Goal: Task Accomplishment & Management: Manage account settings

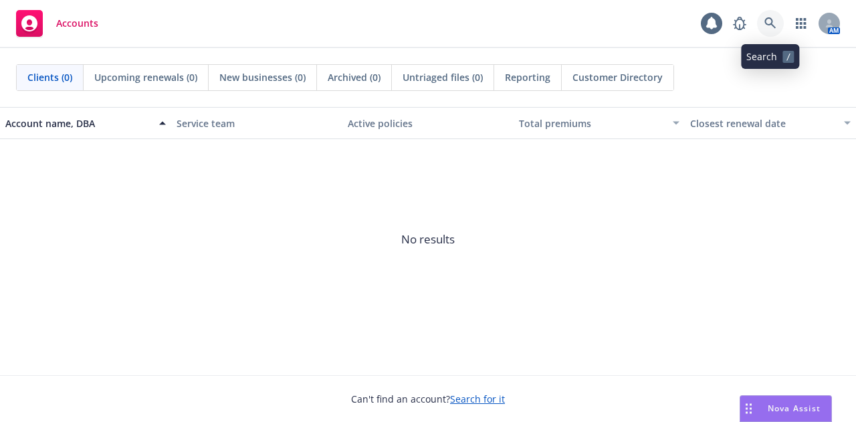
click at [769, 23] on icon at bounding box center [771, 23] width 12 height 12
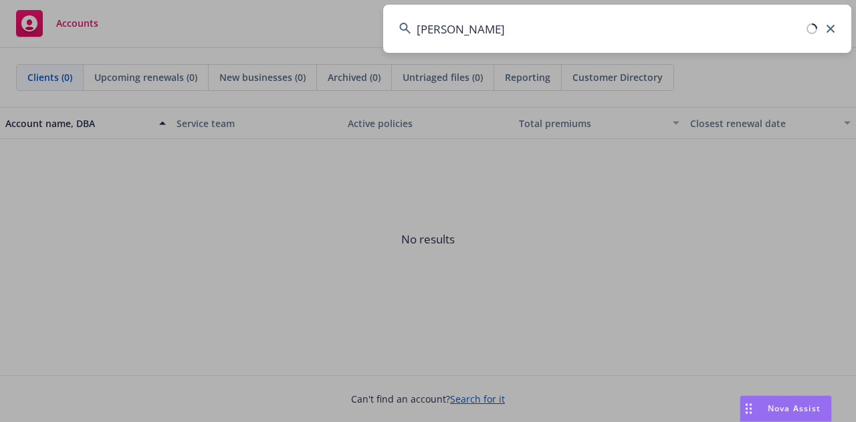
type input "delinea"
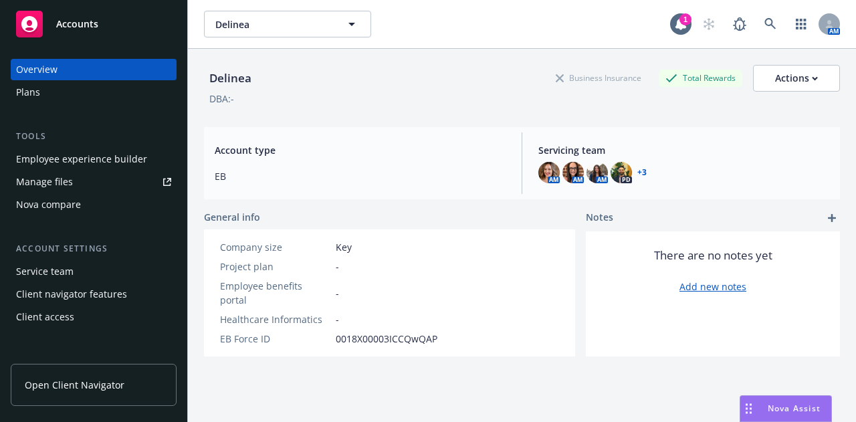
click at [120, 156] on div "Employee experience builder" at bounding box center [81, 159] width 131 height 21
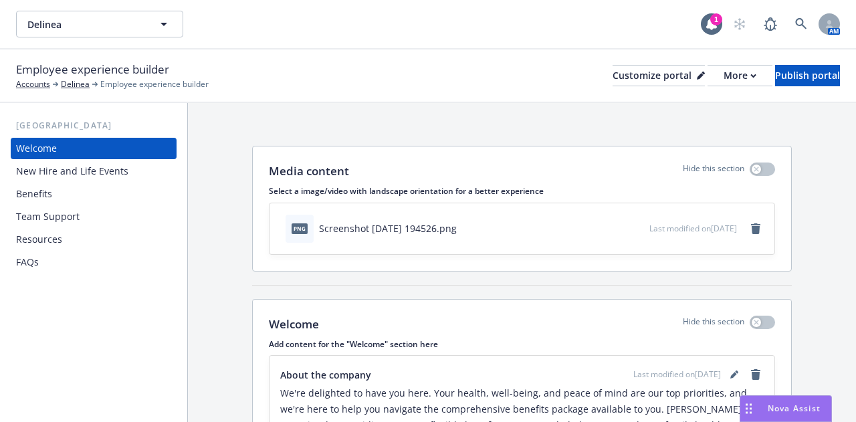
click at [80, 192] on div "Benefits" at bounding box center [93, 193] width 155 height 21
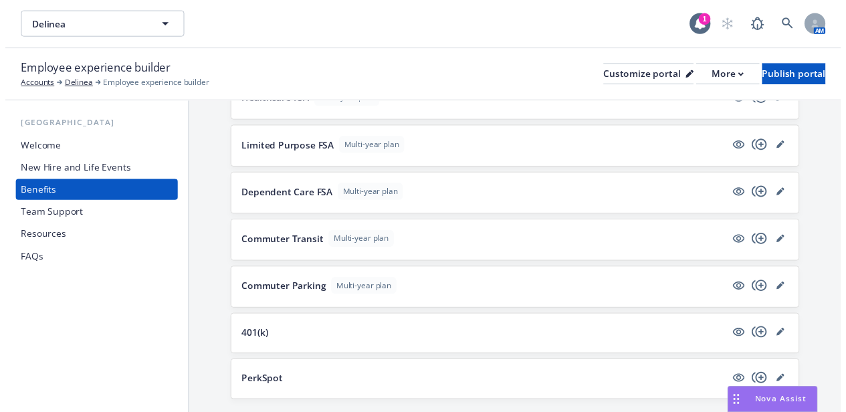
scroll to position [1561, 0]
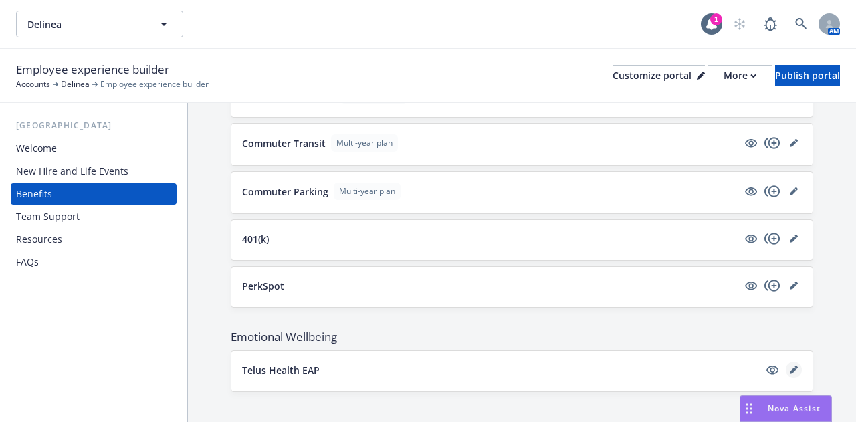
click at [790, 366] on icon "editPencil" at bounding box center [794, 370] width 8 height 8
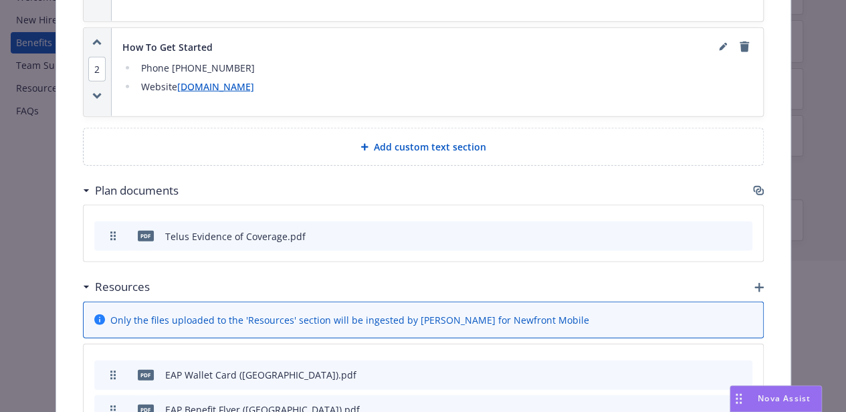
scroll to position [150, 2]
click at [54, 341] on div at bounding box center [423, 305] width 846 height 86
